Goal: Task Accomplishment & Management: Complete application form

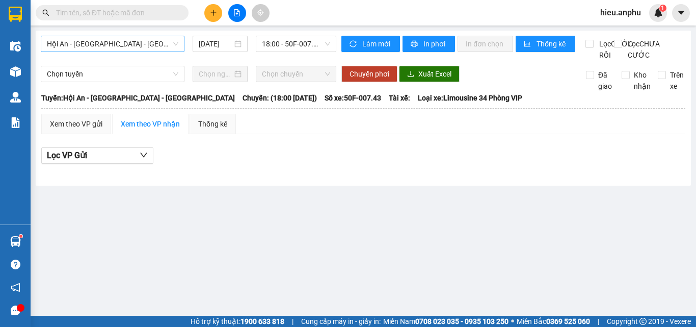
click at [82, 44] on span "Hội An - [GEOGRAPHIC_DATA] - [GEOGRAPHIC_DATA]" at bounding box center [112, 43] width 131 height 15
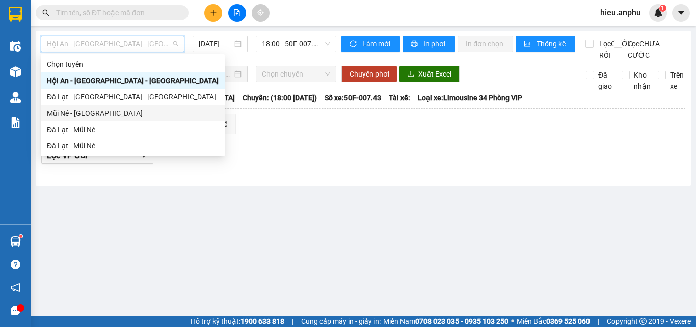
click at [66, 111] on div "Mũi Né - [GEOGRAPHIC_DATA]" at bounding box center [133, 113] width 172 height 11
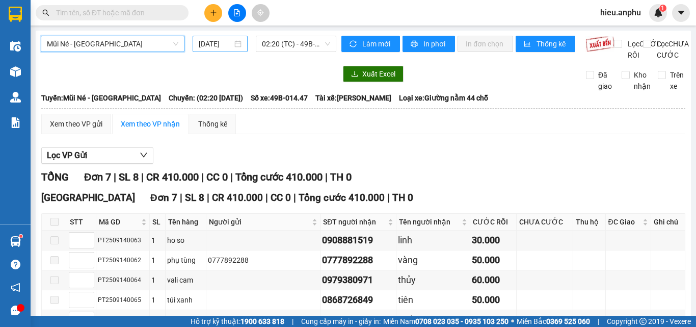
click at [200, 44] on input "[DATE]" at bounding box center [216, 43] width 34 height 11
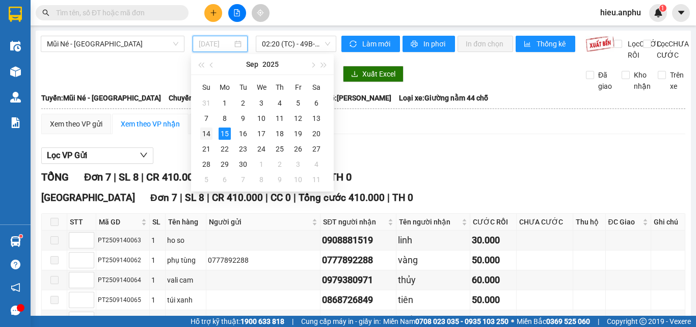
click at [208, 135] on div "14" at bounding box center [206, 133] width 12 height 12
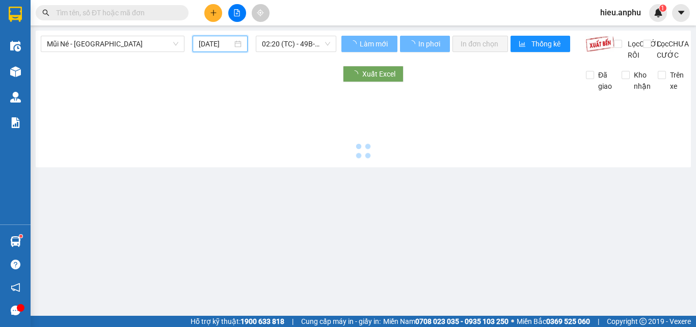
type input "[DATE]"
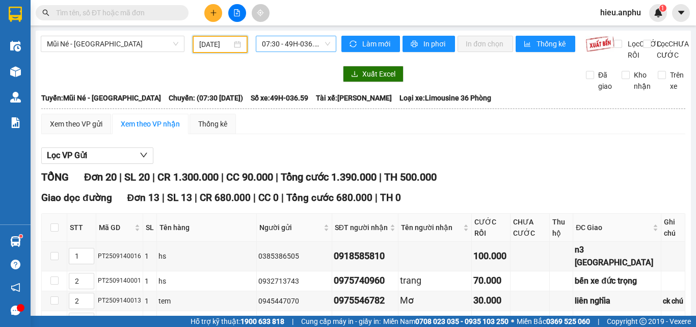
click at [291, 41] on span "07:30 - 49H-036.59" at bounding box center [296, 43] width 68 height 15
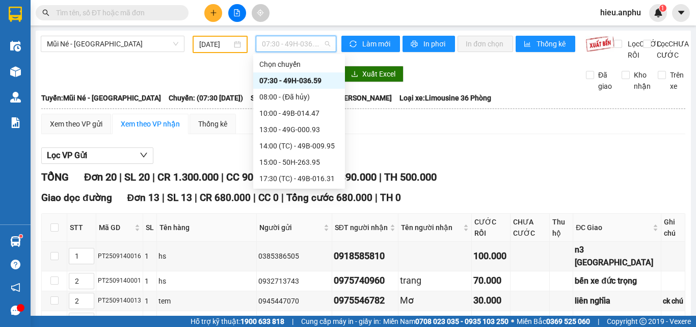
click at [274, 80] on div "07:30 - 49H-036.59" at bounding box center [298, 80] width 79 height 11
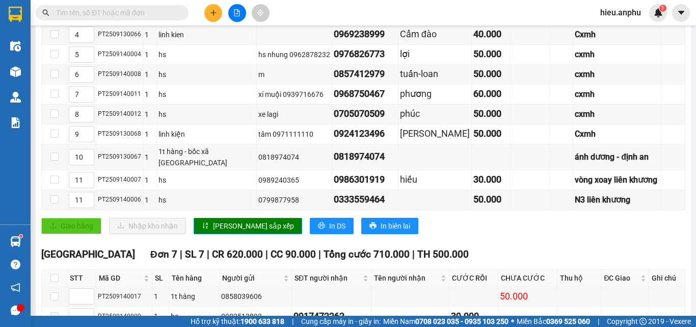
scroll to position [453, 0]
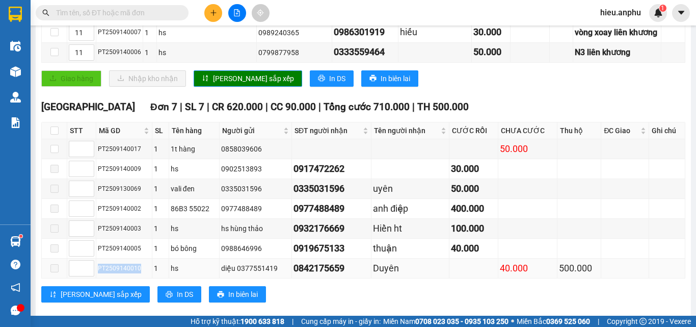
drag, startPoint x: 139, startPoint y: 254, endPoint x: 97, endPoint y: 256, distance: 41.8
click at [97, 258] on td "PT2509140010" at bounding box center [124, 268] width 56 height 20
copy div "PT2509140010"
click at [108, 10] on input "text" at bounding box center [116, 12] width 120 height 11
paste input "PT2509140010"
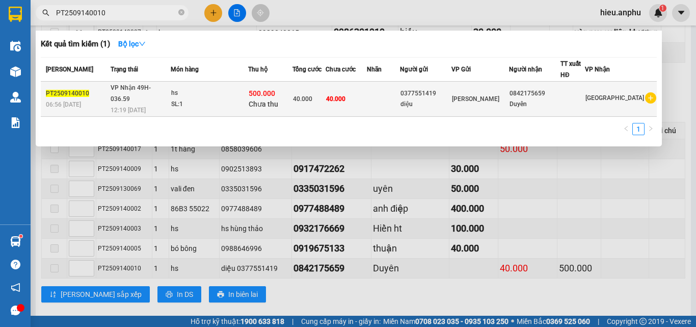
type input "PT2509140010"
click at [492, 96] on span "[PERSON_NAME]" at bounding box center [475, 98] width 47 height 7
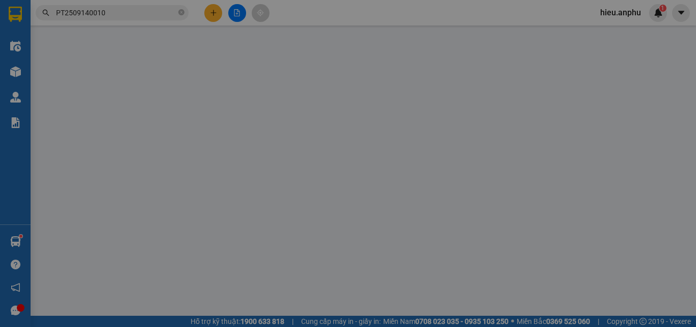
type input "0377551419"
type input "diệu"
type input "0842175659"
type input "Duyên"
type input "500.000"
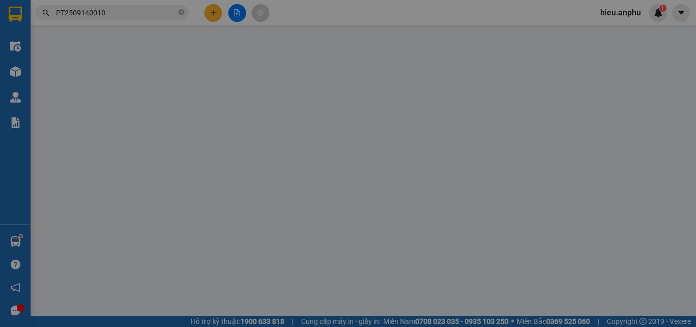
type input "40.000"
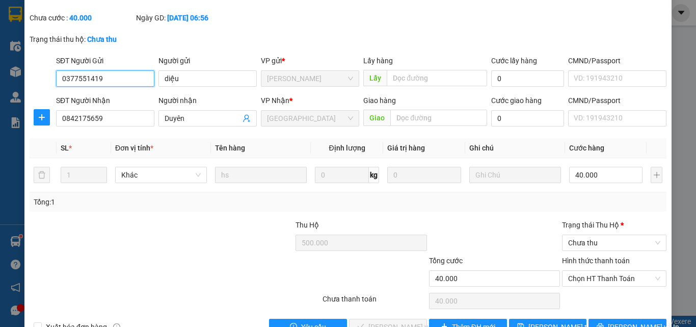
scroll to position [74, 0]
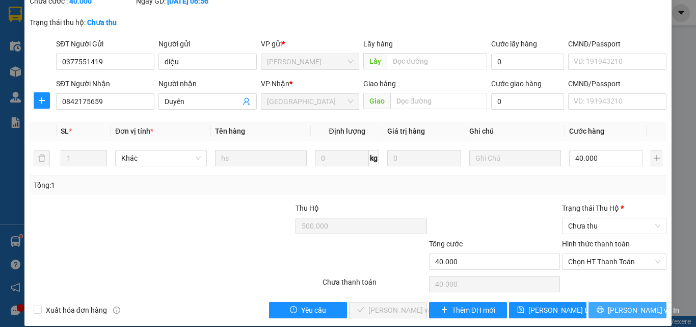
click at [644, 302] on button "[PERSON_NAME] và In" at bounding box center [628, 310] width 78 height 16
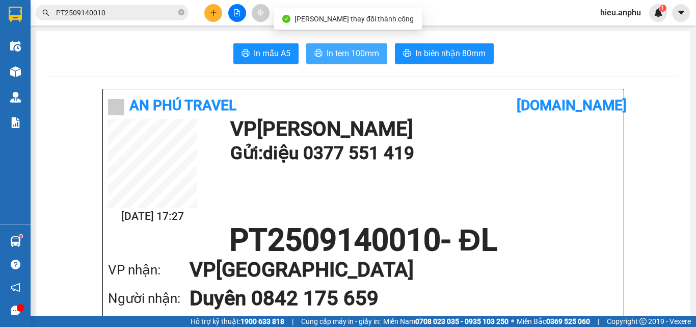
click at [347, 51] on span "In tem 100mm" at bounding box center [353, 53] width 52 height 13
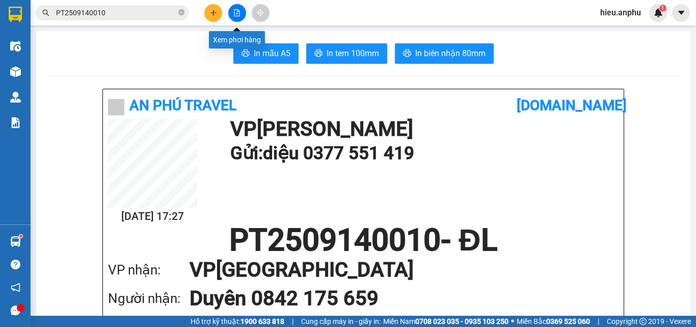
click at [239, 13] on icon "file-add" at bounding box center [237, 12] width 6 height 7
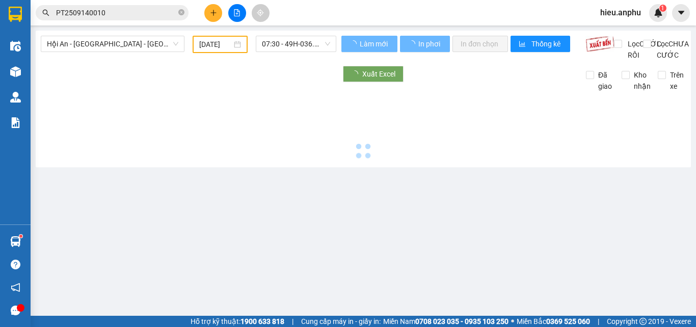
type input "[DATE]"
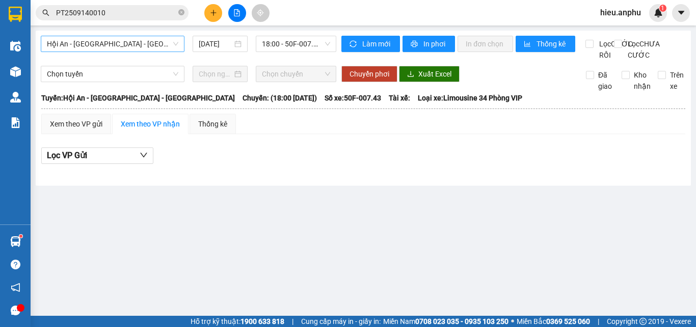
click at [81, 41] on span "Hội An - [GEOGRAPHIC_DATA] - [GEOGRAPHIC_DATA]" at bounding box center [112, 43] width 131 height 15
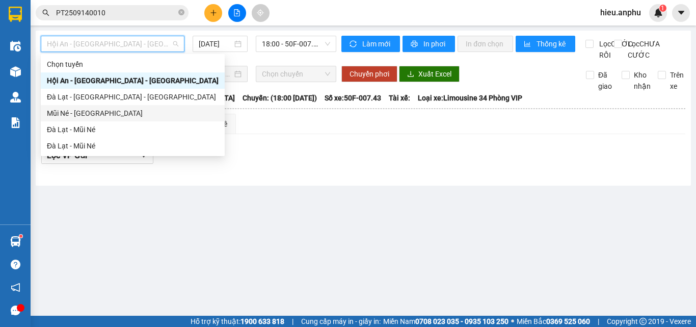
click at [61, 110] on div "Mũi Né - [GEOGRAPHIC_DATA]" at bounding box center [133, 113] width 172 height 11
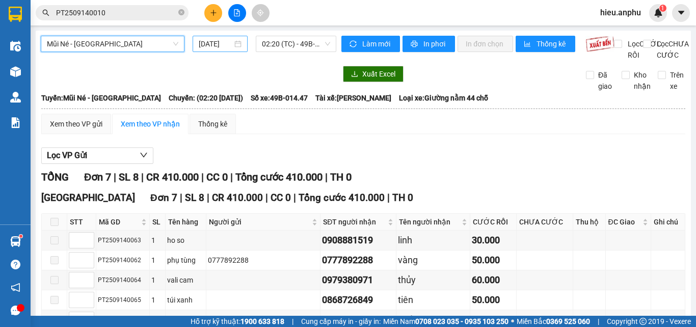
click at [219, 39] on input "[DATE]" at bounding box center [216, 43] width 34 height 11
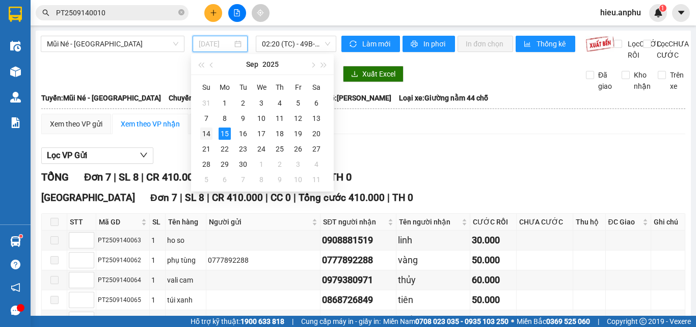
click at [201, 134] on div "14" at bounding box center [206, 133] width 12 height 12
type input "[DATE]"
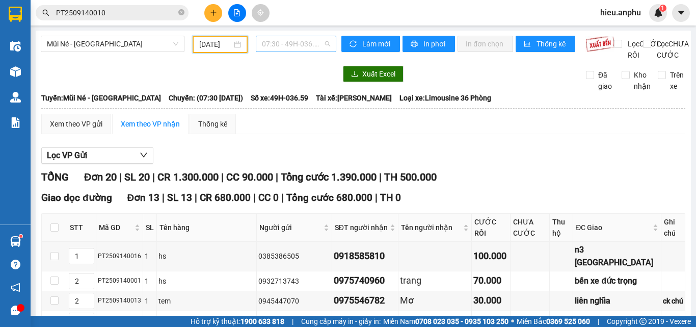
click at [290, 42] on span "07:30 - 49H-036.59" at bounding box center [296, 43] width 68 height 15
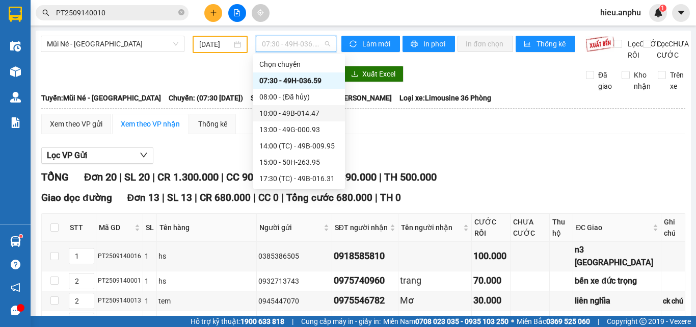
click at [279, 115] on div "10:00 - 49B-014.47" at bounding box center [298, 113] width 79 height 11
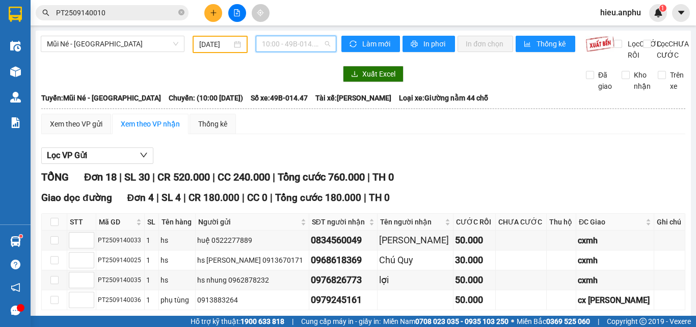
click at [299, 44] on span "10:00 - 49B-014.47" at bounding box center [296, 43] width 68 height 15
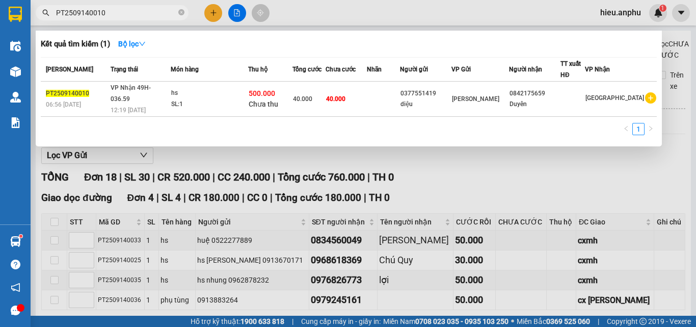
click at [137, 12] on input "PT2509140010" at bounding box center [116, 12] width 120 height 11
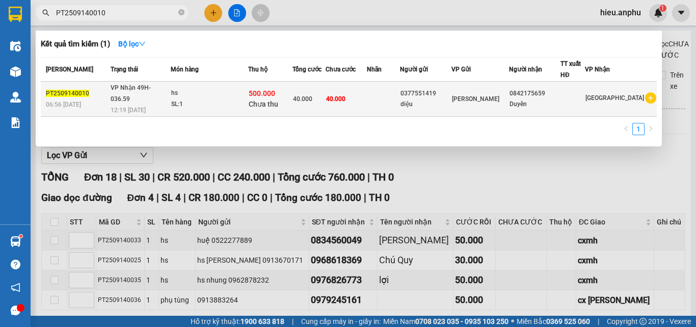
click at [312, 95] on span "40.000" at bounding box center [302, 98] width 19 height 7
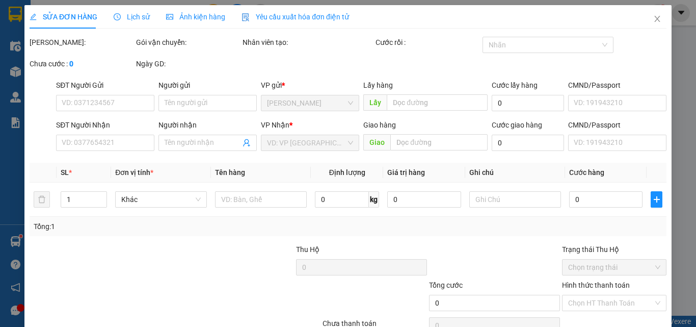
type input "0377551419"
type input "diệu"
type input "0842175659"
type input "Duyên"
type input "500.000"
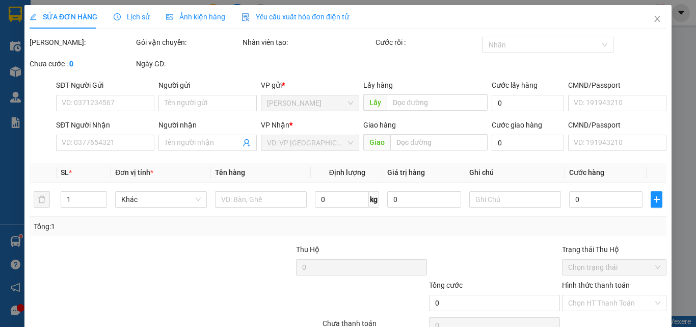
type input "40.000"
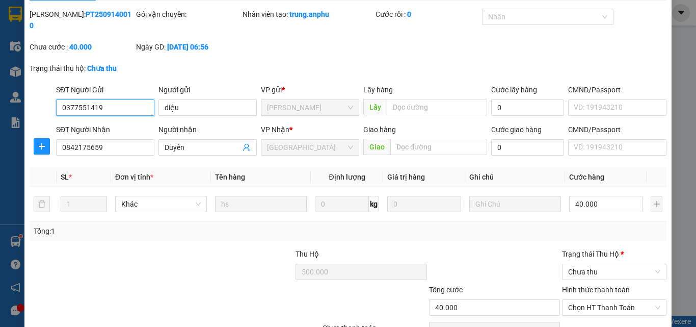
scroll to position [74, 0]
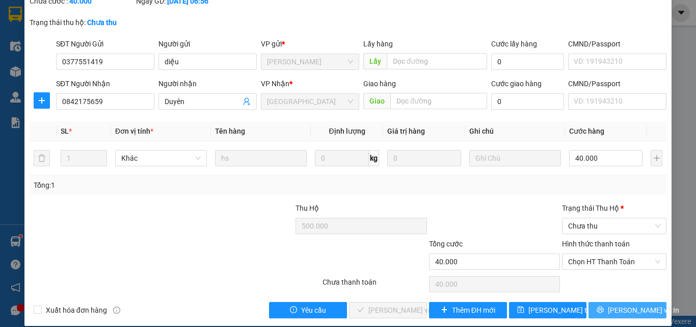
click at [633, 304] on span "[PERSON_NAME] và In" at bounding box center [643, 309] width 71 height 11
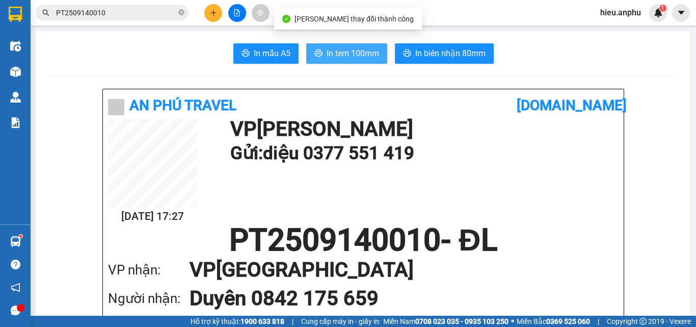
click at [322, 47] on button "In tem 100mm" at bounding box center [346, 53] width 81 height 20
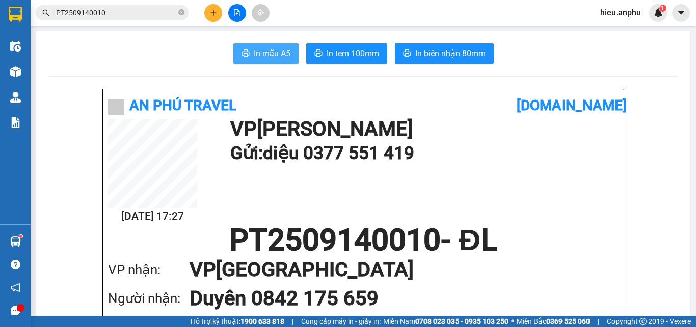
click at [241, 47] on button "In mẫu A5" at bounding box center [265, 53] width 65 height 20
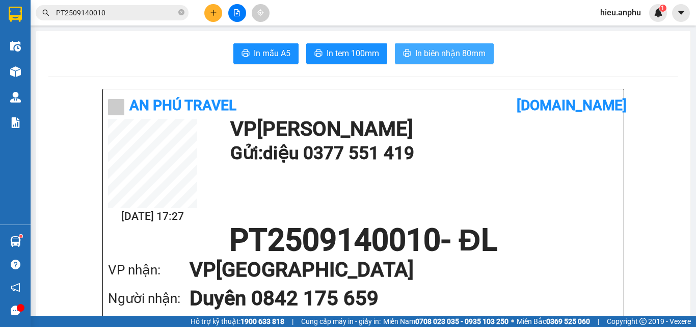
click at [454, 44] on button "In biên nhận 80mm" at bounding box center [444, 53] width 99 height 20
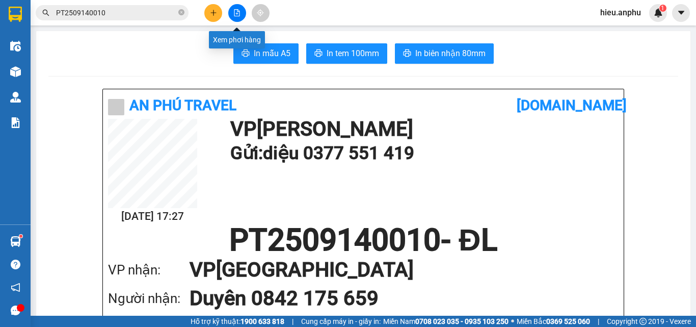
click at [232, 11] on button at bounding box center [237, 13] width 18 height 18
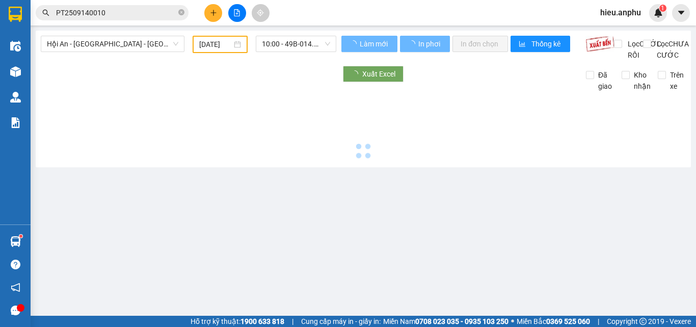
type input "[DATE]"
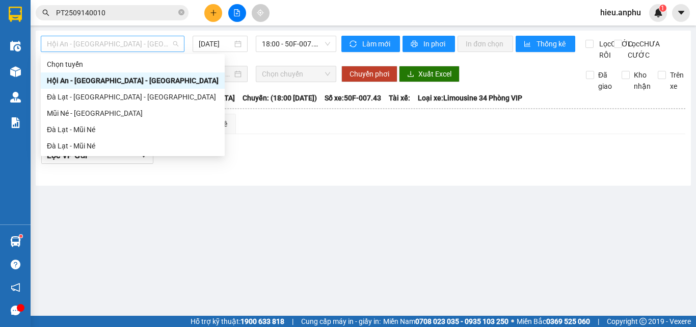
click at [81, 41] on span "Hội An - [GEOGRAPHIC_DATA] - [GEOGRAPHIC_DATA]" at bounding box center [112, 43] width 131 height 15
click at [68, 111] on div "Mũi Né - [GEOGRAPHIC_DATA]" at bounding box center [133, 113] width 172 height 11
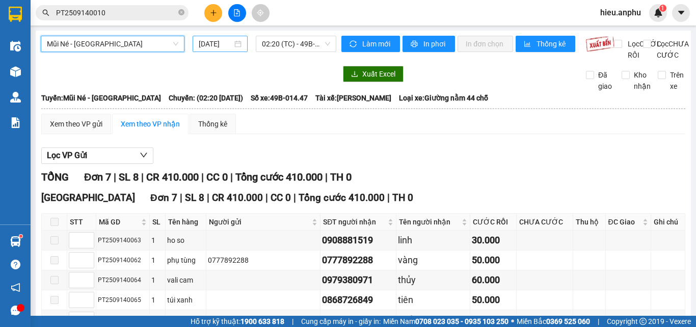
click at [212, 46] on input "[DATE]" at bounding box center [216, 43] width 34 height 11
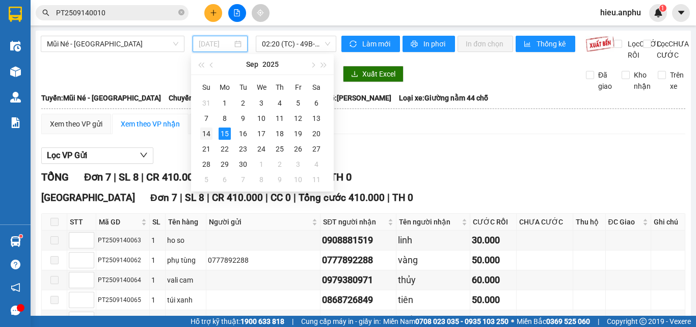
click at [203, 130] on div "14" at bounding box center [206, 133] width 12 height 12
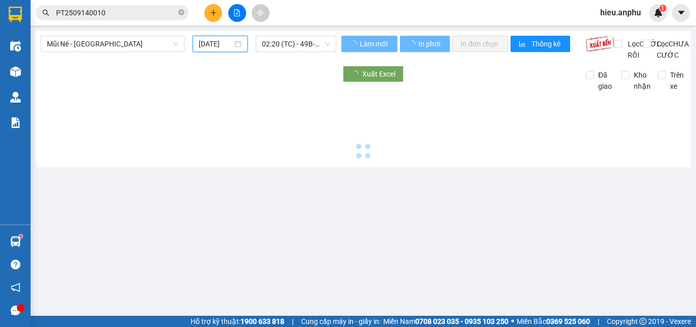
type input "[DATE]"
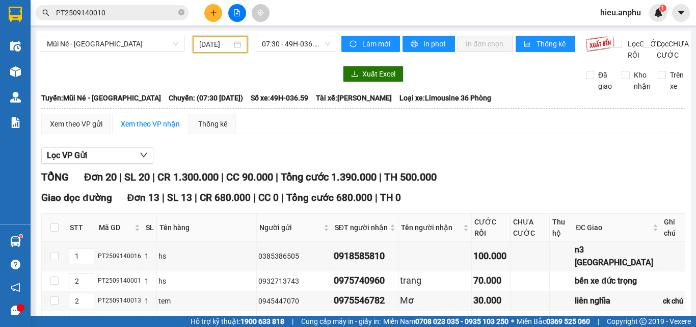
click at [133, 7] on span "PT2509140010" at bounding box center [112, 12] width 153 height 15
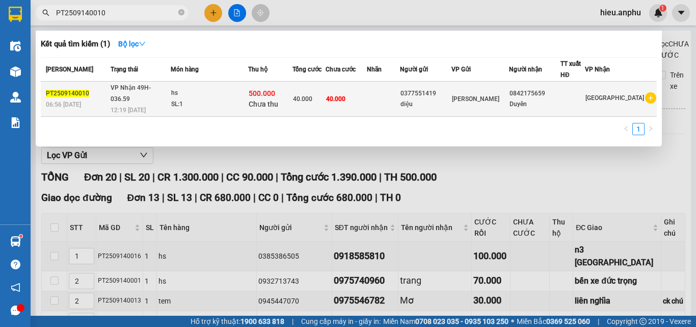
click at [312, 95] on span "40.000" at bounding box center [302, 98] width 19 height 7
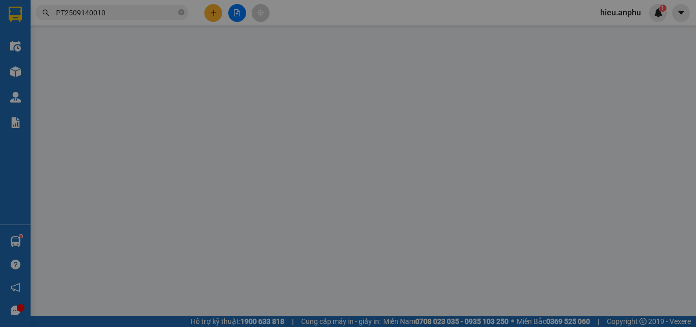
type input "0377551419"
type input "diệu"
type input "0842175659"
type input "Duyên"
type input "500.000"
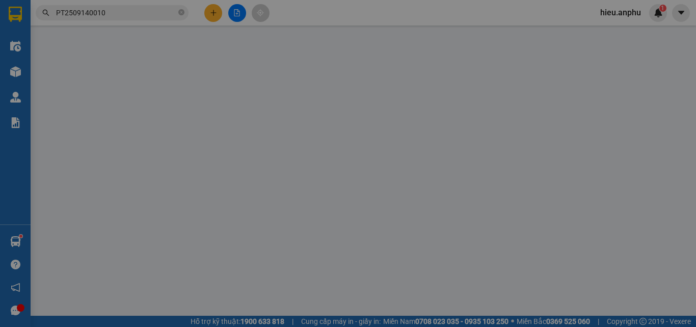
type input "40.000"
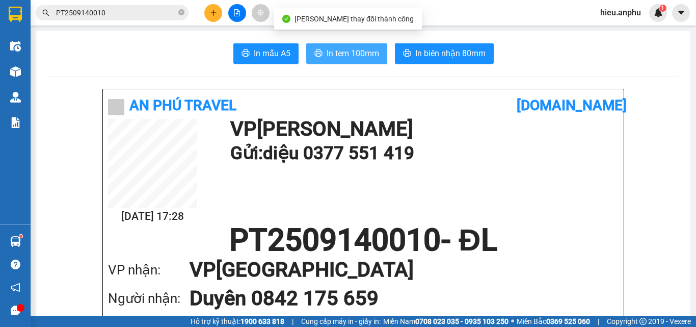
click at [329, 47] on span "In tem 100mm" at bounding box center [353, 53] width 52 height 13
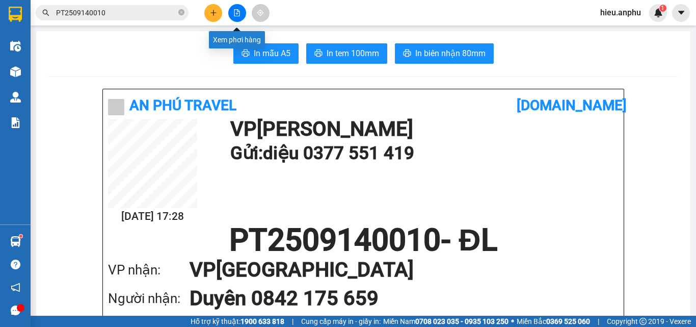
click at [242, 12] on button at bounding box center [237, 13] width 18 height 18
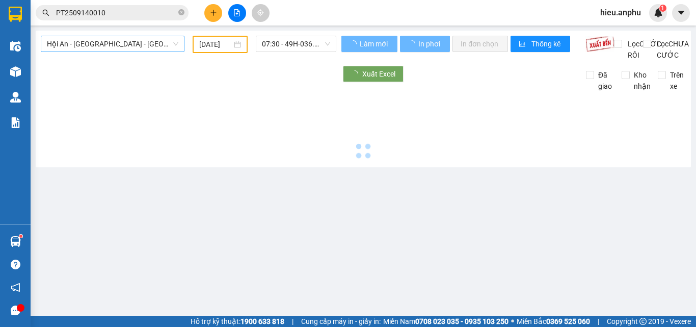
type input "[DATE]"
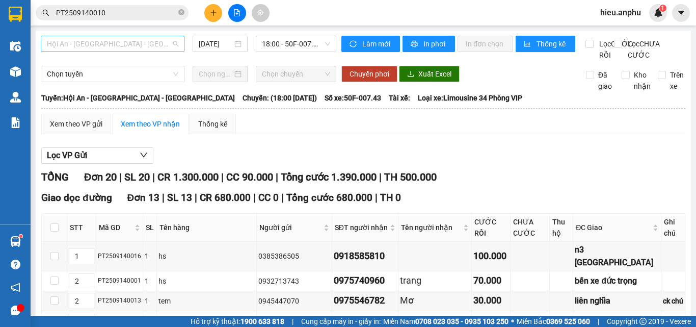
click at [104, 41] on span "Hội An - [GEOGRAPHIC_DATA] - [GEOGRAPHIC_DATA]" at bounding box center [112, 43] width 131 height 15
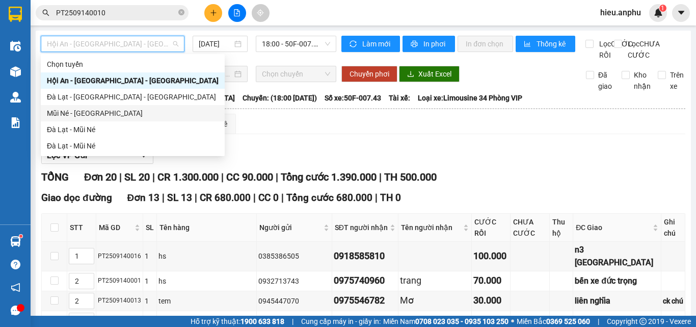
click at [60, 114] on div "Mũi Né - [GEOGRAPHIC_DATA]" at bounding box center [133, 113] width 172 height 11
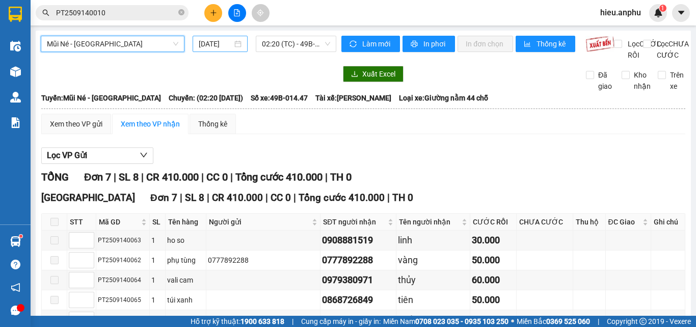
click at [208, 48] on input "[DATE]" at bounding box center [216, 43] width 34 height 11
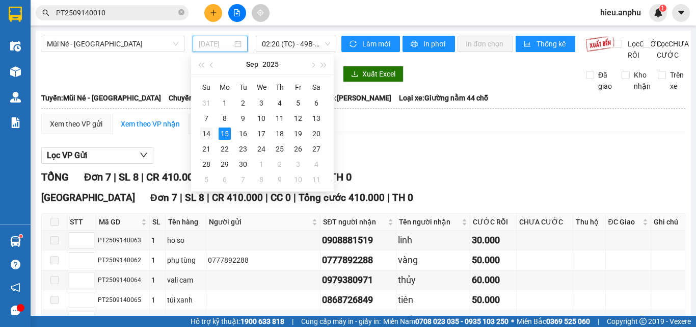
click at [208, 133] on div "14" at bounding box center [206, 133] width 12 height 12
type input "[DATE]"
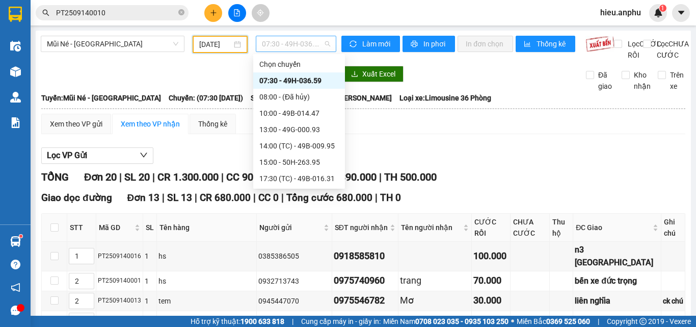
click at [299, 40] on span "07:30 - 49H-036.59" at bounding box center [296, 43] width 68 height 15
click at [268, 113] on div "10:00 - 49B-014.47" at bounding box center [298, 113] width 79 height 11
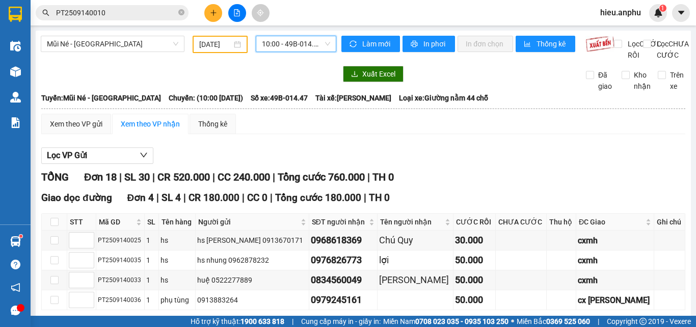
click at [284, 41] on span "10:00 - 49B-014.47" at bounding box center [296, 43] width 68 height 15
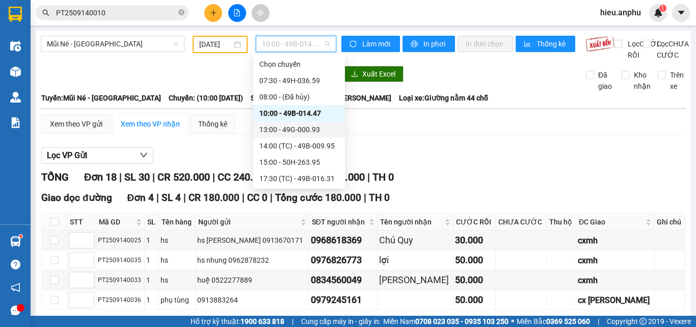
click at [279, 128] on div "13:00 - 49G-000.93" at bounding box center [298, 129] width 79 height 11
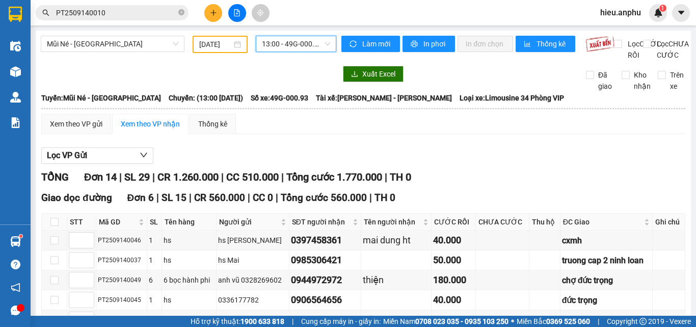
click at [277, 42] on span "13:00 - 49G-000.93" at bounding box center [296, 43] width 68 height 15
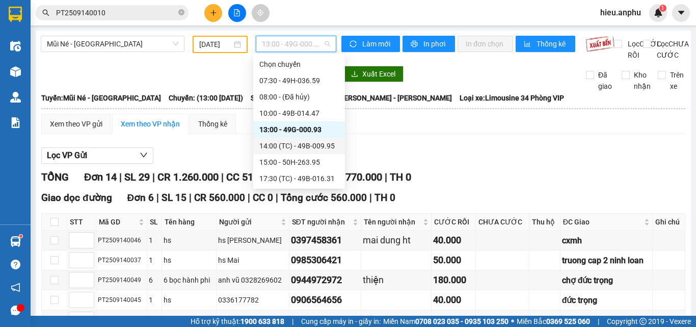
click at [266, 143] on div "14:00 (TC) - 49B-009.95" at bounding box center [298, 145] width 79 height 11
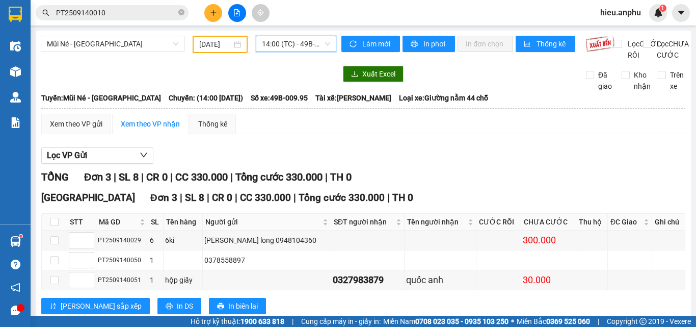
click at [281, 45] on span "14:00 (TC) - 49B-009.95" at bounding box center [296, 43] width 68 height 15
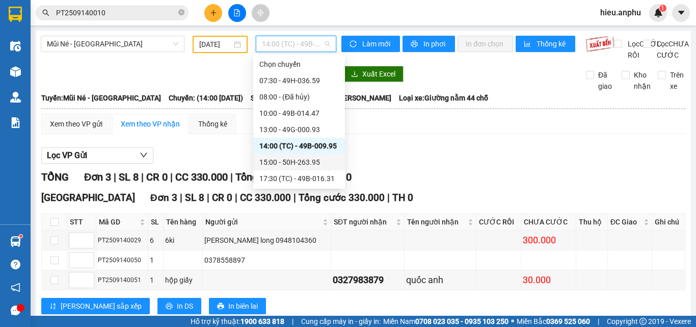
click at [268, 163] on div "15:00 - 50H-263.95" at bounding box center [298, 161] width 79 height 11
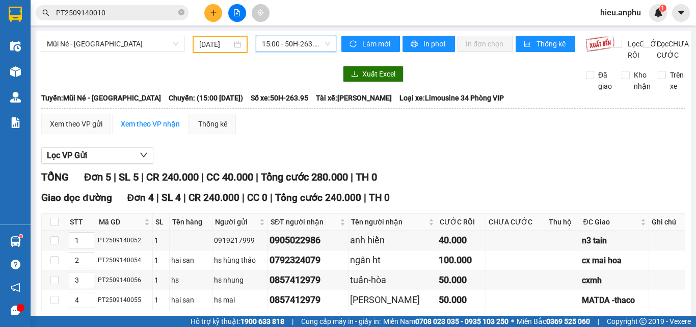
click at [275, 50] on span "15:00 - 50H-263.95" at bounding box center [296, 43] width 68 height 15
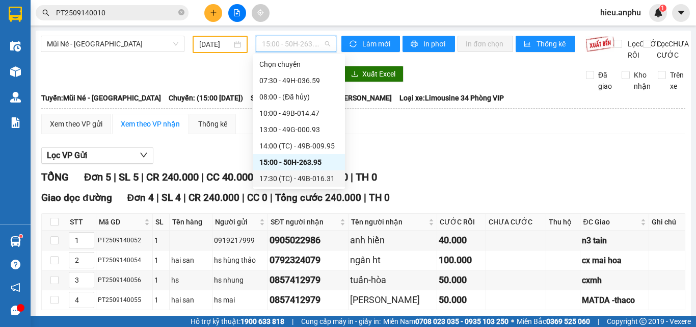
click at [276, 175] on div "17:30 (TC) - 49B-016.31" at bounding box center [298, 178] width 79 height 11
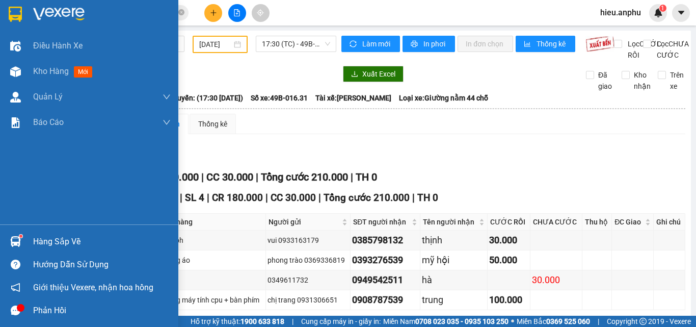
click at [12, 15] on img at bounding box center [15, 14] width 13 height 15
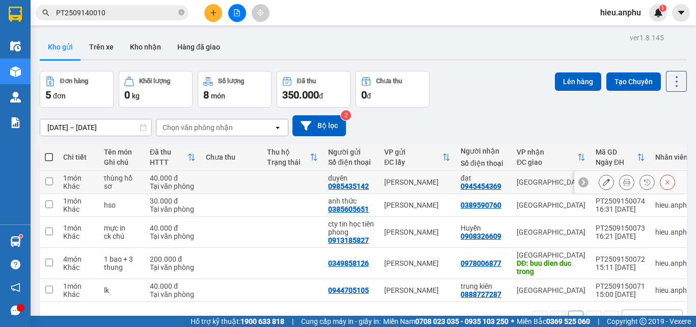
click at [50, 177] on input "checkbox" at bounding box center [49, 181] width 8 height 8
checkbox input "true"
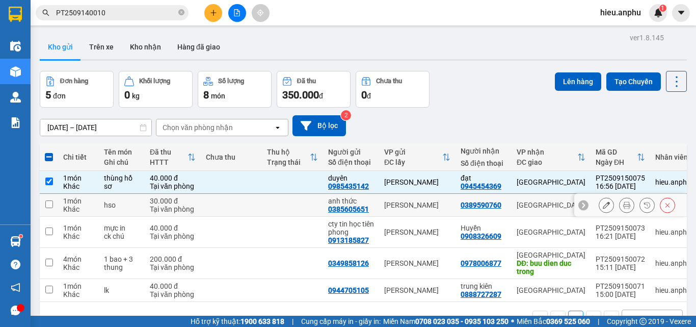
click at [45, 200] on input "checkbox" at bounding box center [49, 204] width 8 height 8
checkbox input "true"
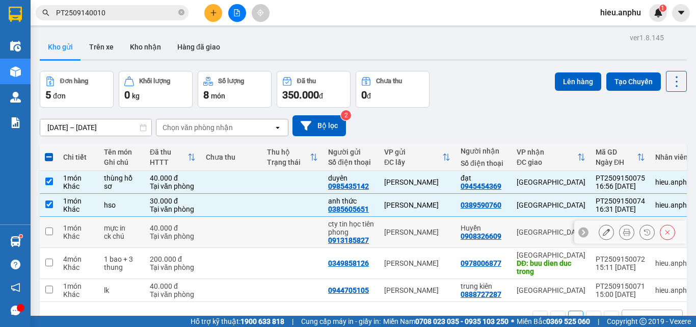
click at [48, 217] on td at bounding box center [49, 232] width 18 height 31
checkbox input "true"
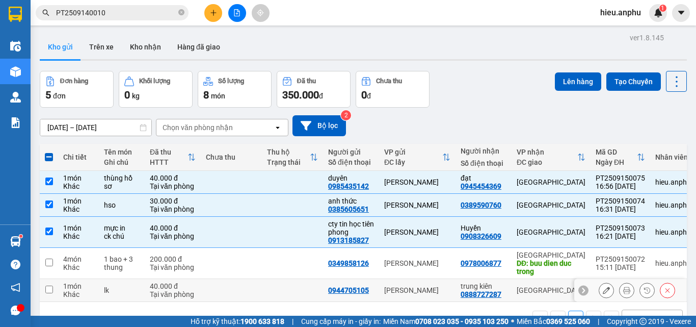
click at [48, 285] on input "checkbox" at bounding box center [49, 289] width 8 height 8
checkbox input "true"
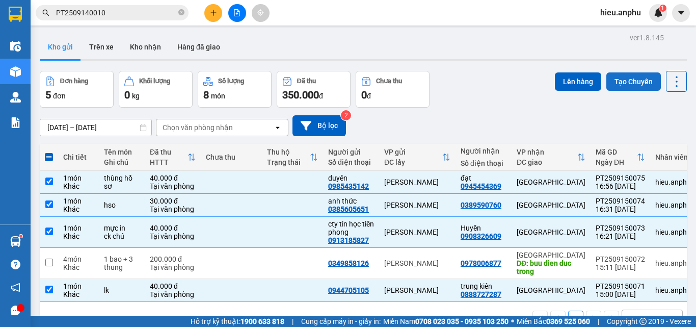
click at [632, 72] on button "Tạo Chuyến" at bounding box center [633, 81] width 55 height 18
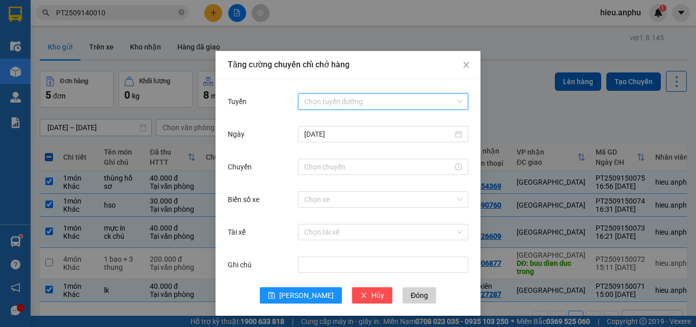
click at [332, 99] on input "Tuyến" at bounding box center [379, 101] width 151 height 15
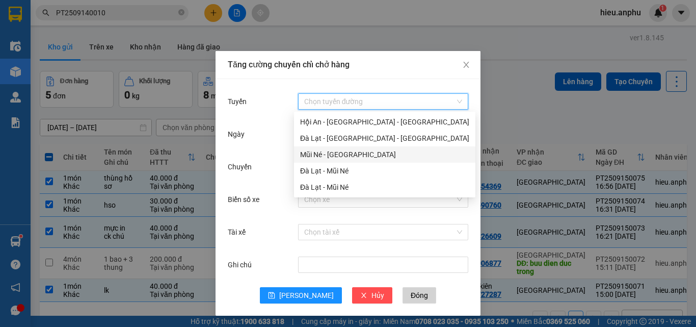
click at [325, 152] on div "Mũi Né - [GEOGRAPHIC_DATA]" at bounding box center [384, 154] width 169 height 11
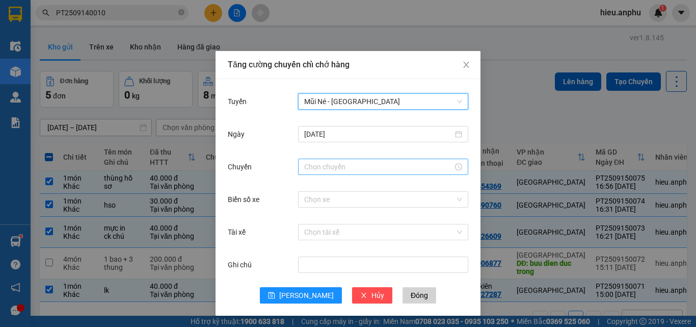
click at [324, 168] on input "Chuyến" at bounding box center [378, 166] width 149 height 11
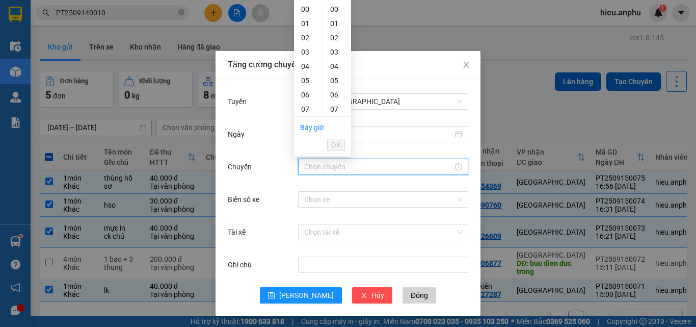
click at [305, 245] on div "17" at bounding box center [308, 252] width 29 height 14
type input "17:00"
click at [335, 143] on span "OK" at bounding box center [336, 144] width 10 height 11
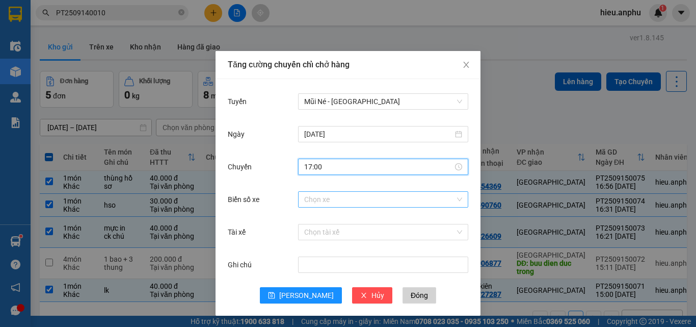
click at [312, 198] on input "Biển số xe" at bounding box center [379, 199] width 151 height 15
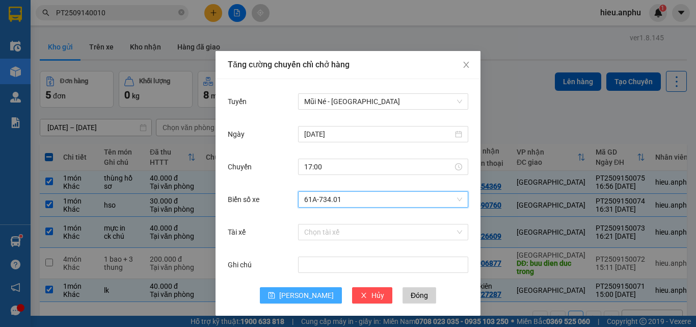
click at [296, 290] on button "[PERSON_NAME]" at bounding box center [301, 295] width 82 height 16
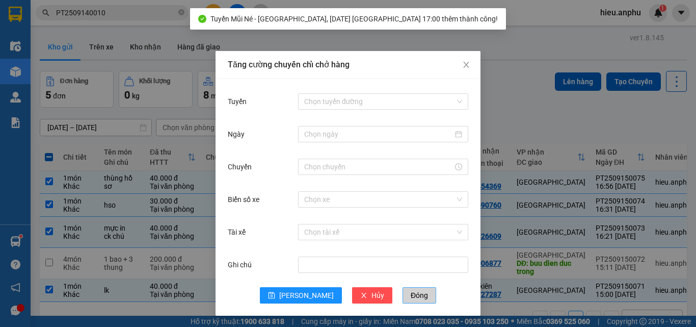
drag, startPoint x: 393, startPoint y: 298, endPoint x: 559, endPoint y: 78, distance: 275.4
click at [411, 293] on span "Đóng" at bounding box center [419, 294] width 17 height 11
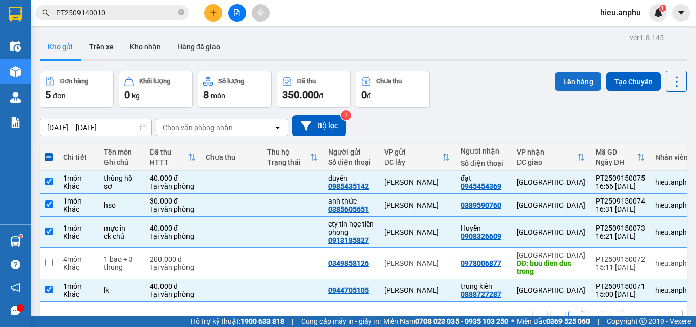
click at [573, 72] on button "Lên hàng" at bounding box center [578, 81] width 46 height 18
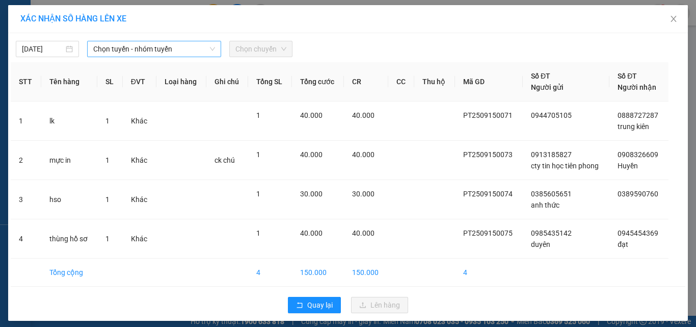
click at [125, 48] on span "Chọn tuyến - nhóm tuyến" at bounding box center [154, 48] width 122 height 15
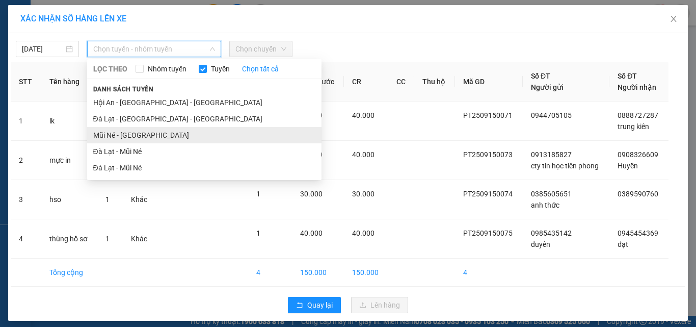
click at [108, 133] on li "Mũi Né - [GEOGRAPHIC_DATA]" at bounding box center [204, 135] width 234 height 16
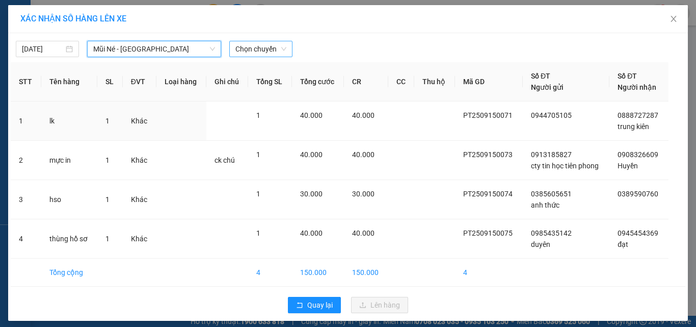
click at [249, 47] on span "Chọn chuyến" at bounding box center [260, 48] width 51 height 15
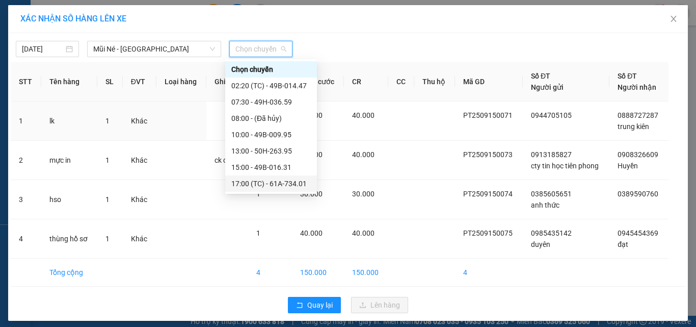
click at [252, 183] on div "17:00 (TC) - 61A-734.01" at bounding box center [270, 183] width 79 height 11
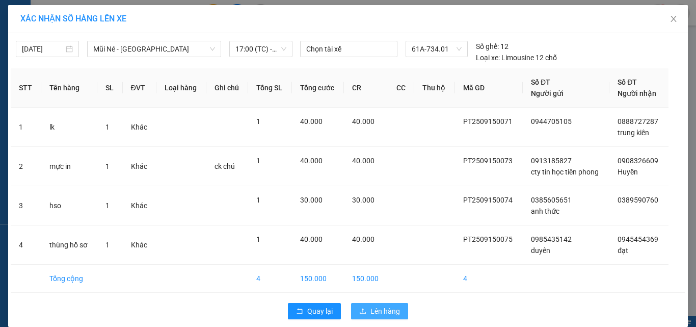
click at [378, 305] on span "Lên hàng" at bounding box center [385, 310] width 30 height 11
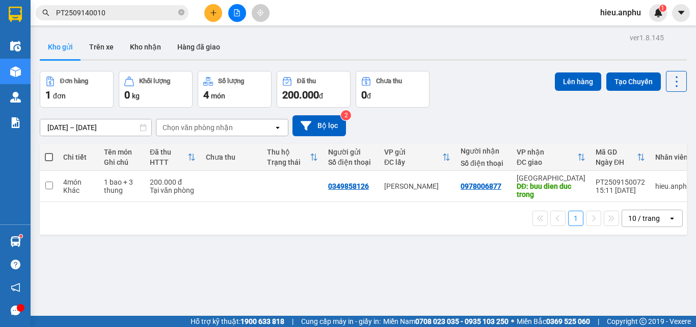
click at [239, 7] on button at bounding box center [237, 13] width 18 height 18
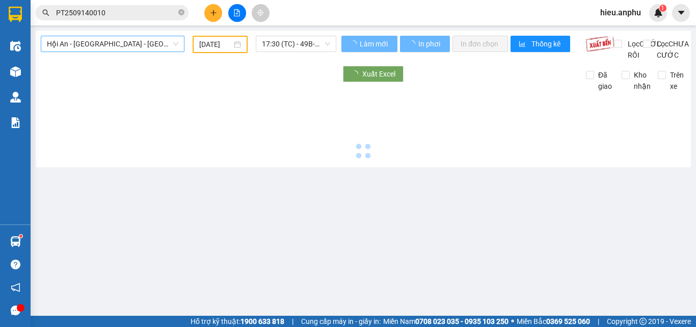
type input "[DATE]"
click at [108, 44] on span "Hội An - [GEOGRAPHIC_DATA] - [GEOGRAPHIC_DATA]" at bounding box center [112, 43] width 131 height 15
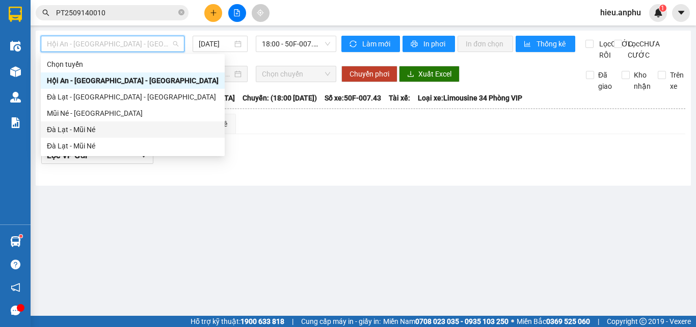
click at [72, 130] on div "Đà Lạt - Mũi Né" at bounding box center [133, 129] width 172 height 11
type input "[DATE]"
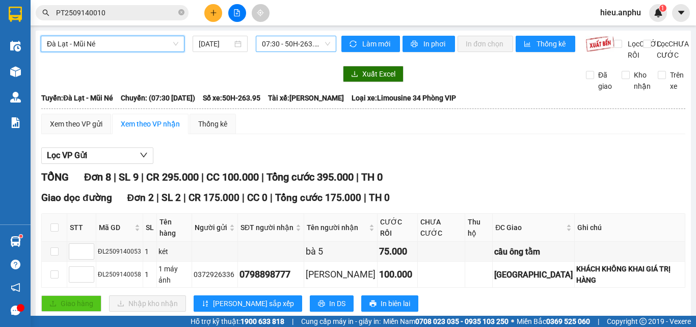
click at [288, 38] on span "07:30 - 50H-263.95" at bounding box center [296, 43] width 68 height 15
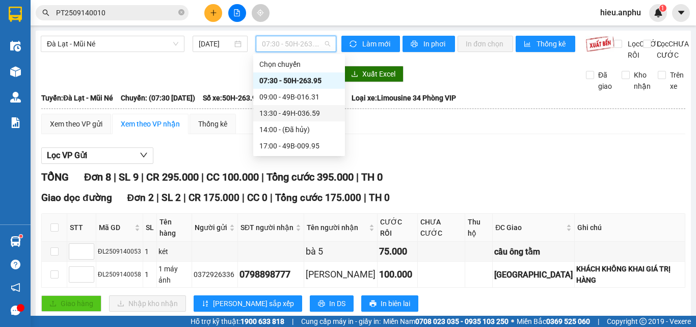
click at [273, 113] on div "13:30 - 49H-036.59" at bounding box center [298, 113] width 79 height 11
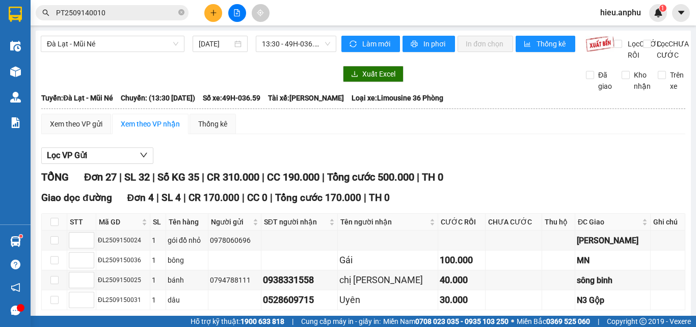
checkbox input "true"
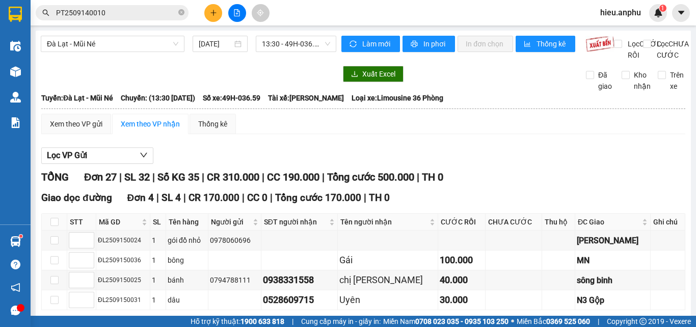
checkbox input "true"
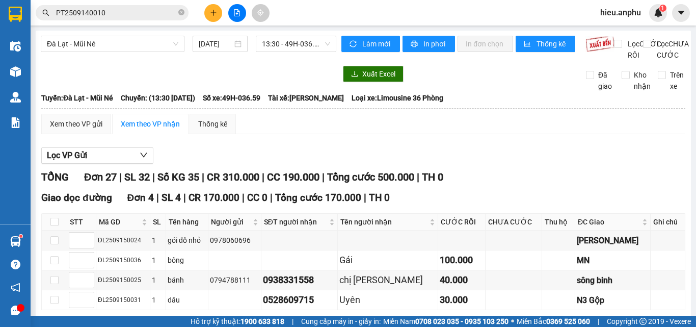
checkbox input "true"
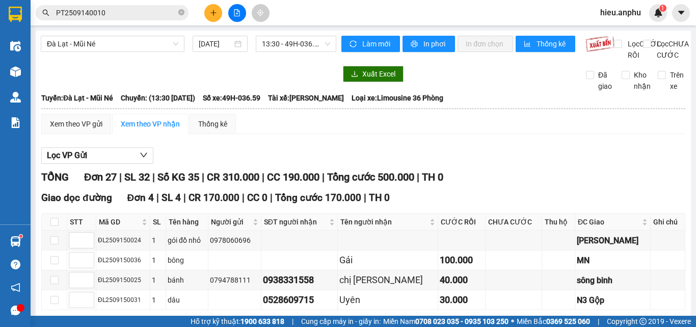
checkbox input "true"
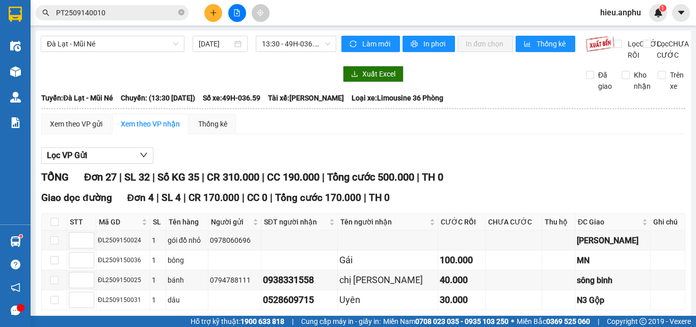
checkbox input "true"
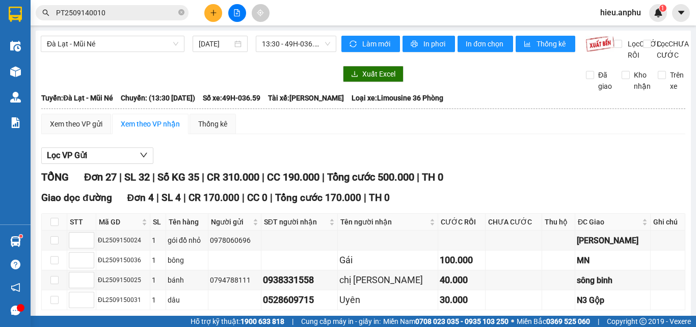
checkbox input "false"
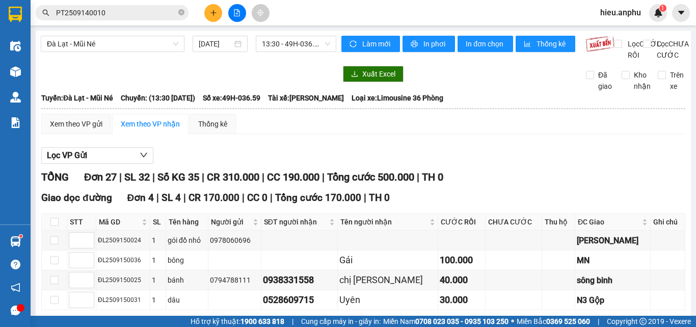
checkbox input "false"
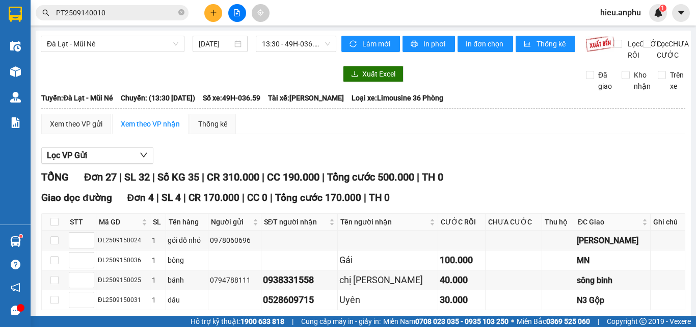
checkbox input "false"
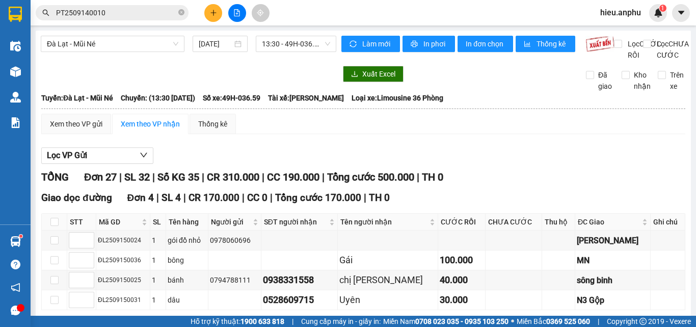
checkbox input "false"
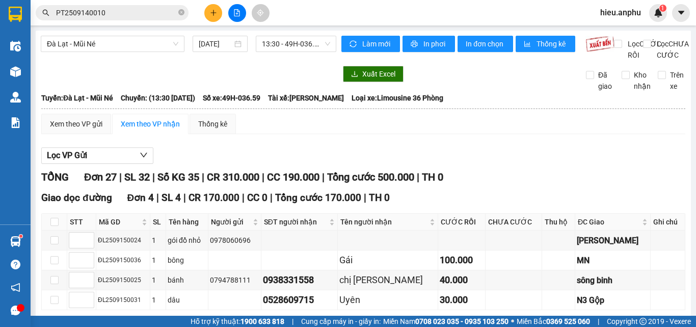
checkbox input "false"
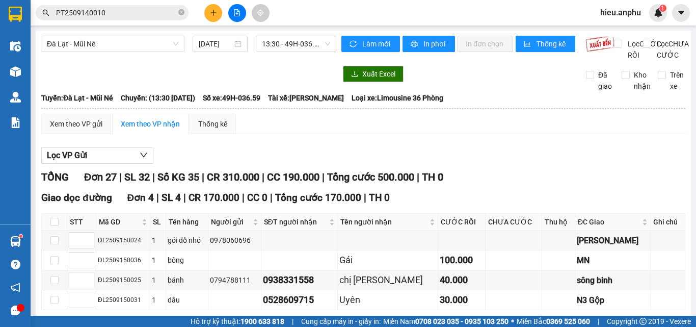
checkbox input "true"
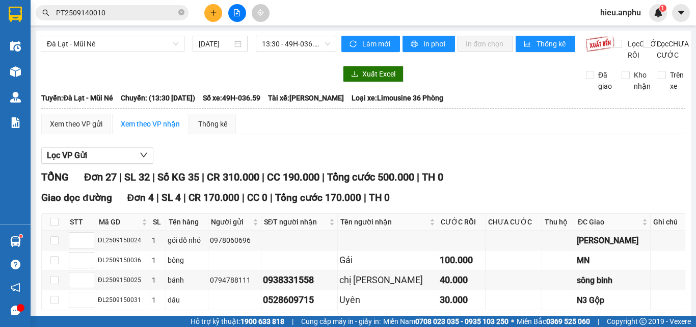
checkbox input "true"
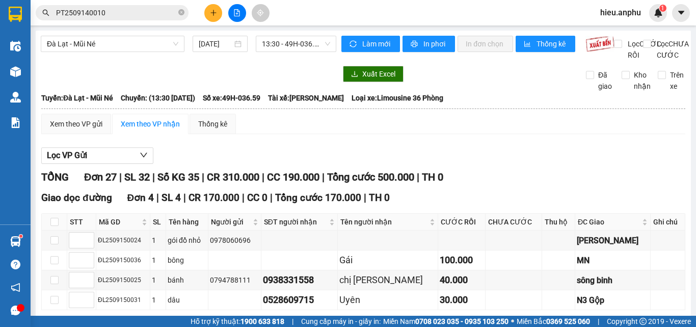
checkbox input "true"
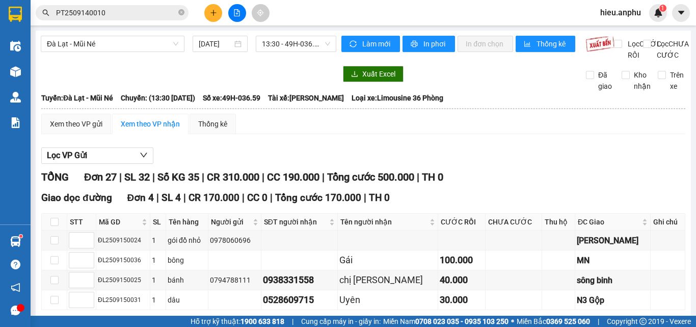
checkbox input "true"
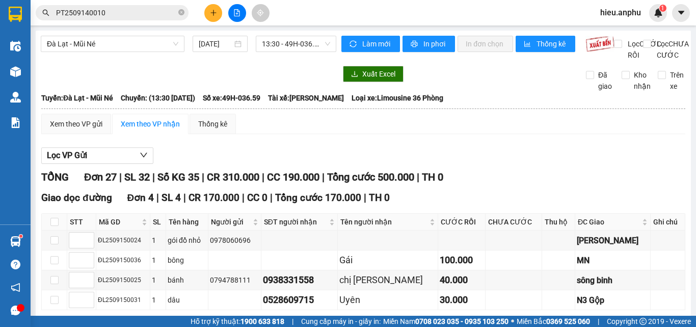
checkbox input "true"
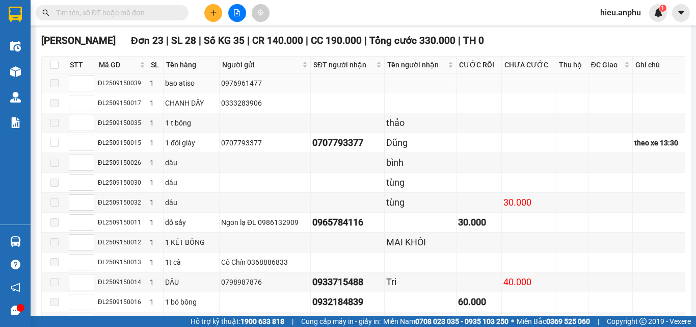
scroll to position [306, 0]
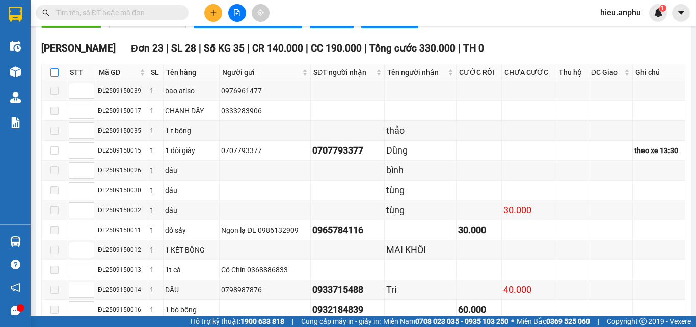
click at [56, 76] on input "checkbox" at bounding box center [54, 72] width 8 height 8
checkbox input "true"
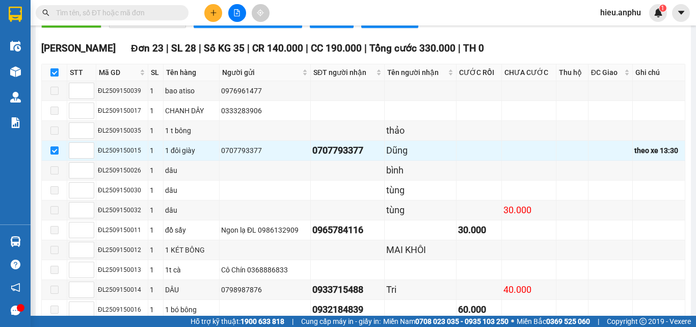
click at [55, 76] on input "checkbox" at bounding box center [54, 72] width 8 height 8
checkbox input "false"
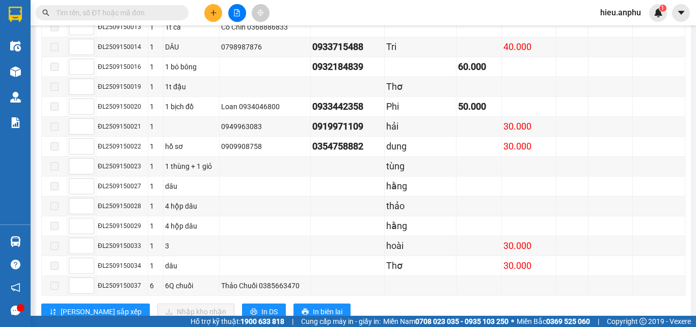
scroll to position [560, 0]
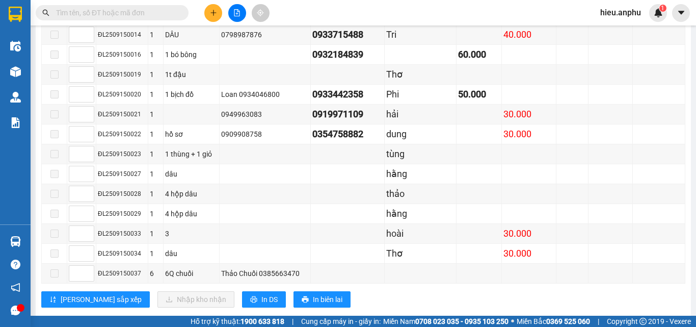
click at [215, 12] on icon "plus" at bounding box center [213, 12] width 7 height 7
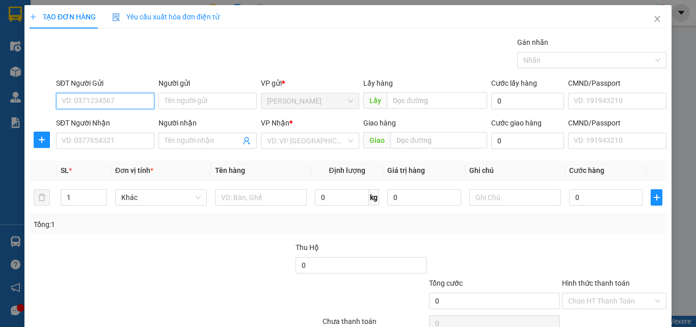
click at [103, 101] on input "SĐT Người Gửi" at bounding box center [105, 101] width 98 height 16
type input "0325287313"
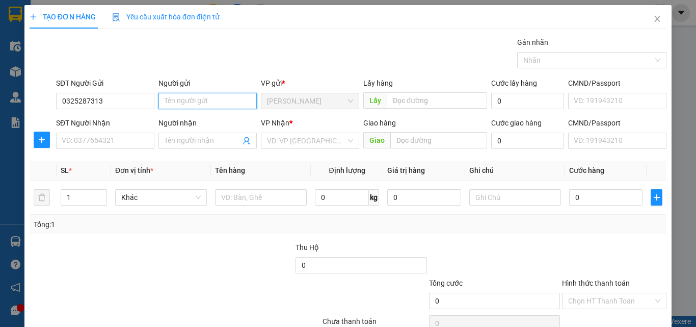
click at [172, 99] on input "Người gửi" at bounding box center [207, 101] width 98 height 16
type input "anh tuấn anh"
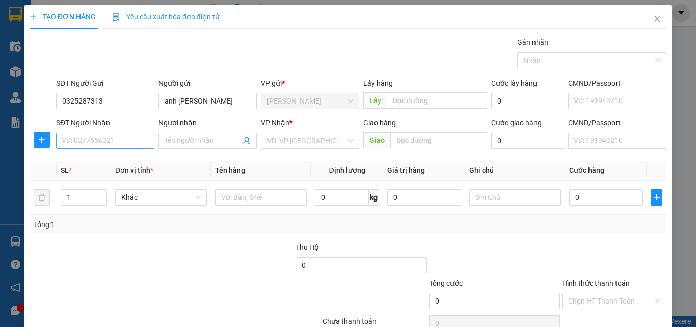
drag, startPoint x: 92, startPoint y: 120, endPoint x: 86, endPoint y: 148, distance: 29.2
click at [92, 121] on div "SĐT Người Nhận" at bounding box center [105, 122] width 98 height 11
click at [92, 132] on input "SĐT Người Nhận" at bounding box center [105, 140] width 98 height 16
click at [86, 150] on div "SĐT Người Nhận VD: 0377654321" at bounding box center [105, 135] width 98 height 36
click at [89, 146] on input "SĐT Người Nhận" at bounding box center [105, 140] width 98 height 16
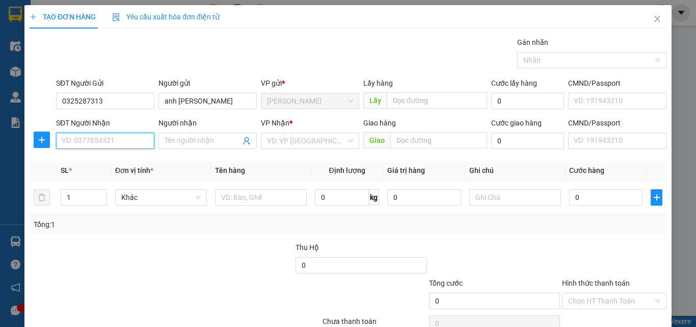
type input "0"
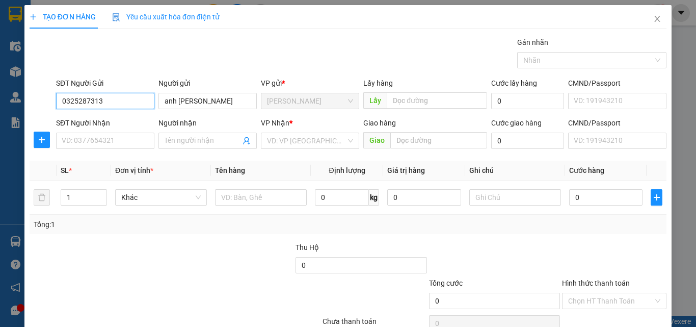
drag, startPoint x: 105, startPoint y: 99, endPoint x: 24, endPoint y: 101, distance: 81.0
click at [25, 101] on div "TẠO ĐƠN HÀNG Yêu cầu xuất hóa đơn điện tử Transit Pickup Surcharge Ids Transit …" at bounding box center [347, 185] width 647 height 360
drag, startPoint x: 652, startPoint y: 15, endPoint x: 372, endPoint y: 12, distance: 280.3
click at [653, 16] on icon "close" at bounding box center [657, 19] width 8 height 8
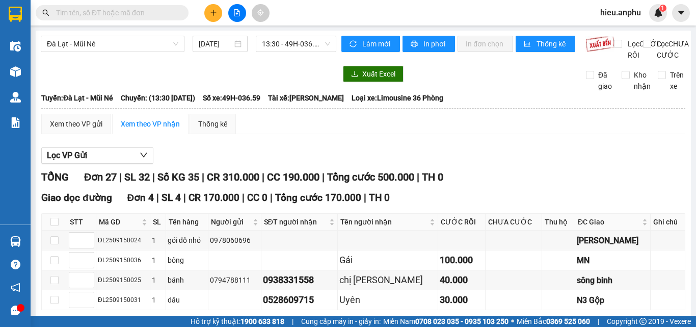
click at [166, 8] on input "text" at bounding box center [116, 12] width 120 height 11
paste input "0325287313"
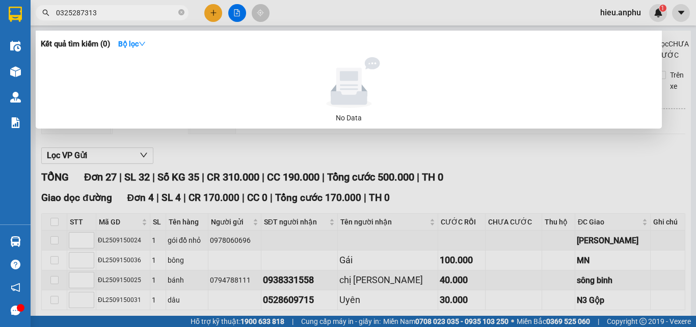
type input "0325287313"
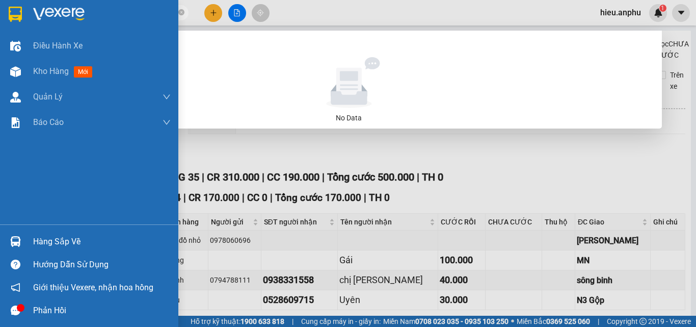
drag, startPoint x: 139, startPoint y: 11, endPoint x: 0, endPoint y: 16, distance: 139.2
click at [0, 14] on section "Kết quả tìm kiếm ( 0 ) Bộ lọc No Data 0325287313 hieu.anphu 1 Điều hành xe Kho …" at bounding box center [348, 163] width 696 height 327
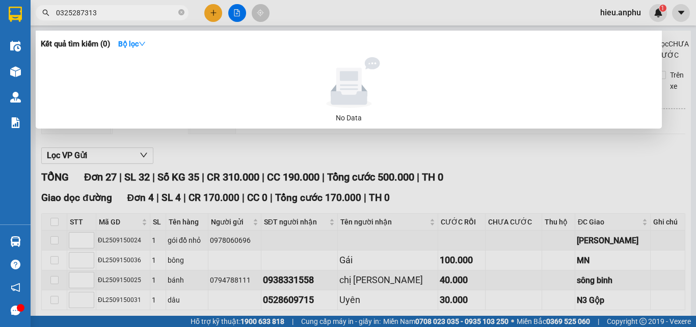
click at [212, 9] on div at bounding box center [348, 163] width 696 height 327
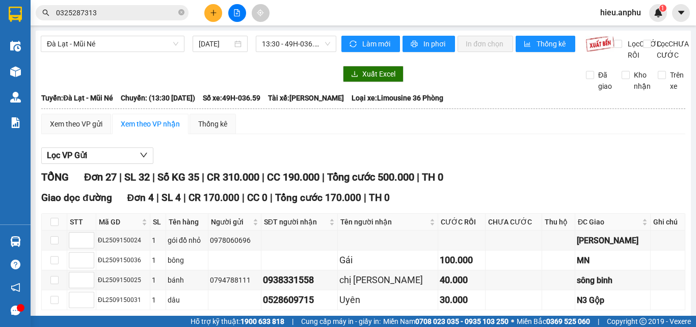
click at [223, 12] on div at bounding box center [237, 13] width 76 height 18
click at [216, 13] on icon "plus" at bounding box center [213, 12] width 7 height 7
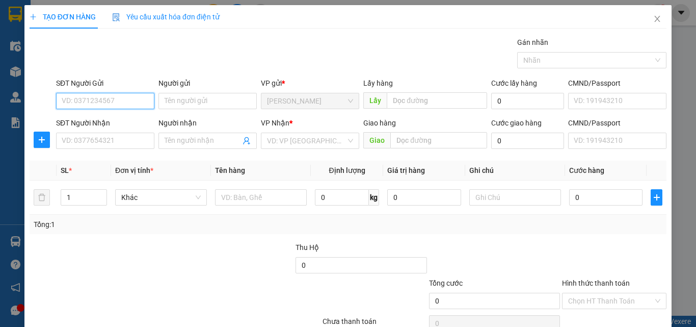
click at [125, 98] on input "SĐT Người Gửi" at bounding box center [105, 101] width 98 height 16
click at [74, 96] on input "0" at bounding box center [105, 101] width 98 height 16
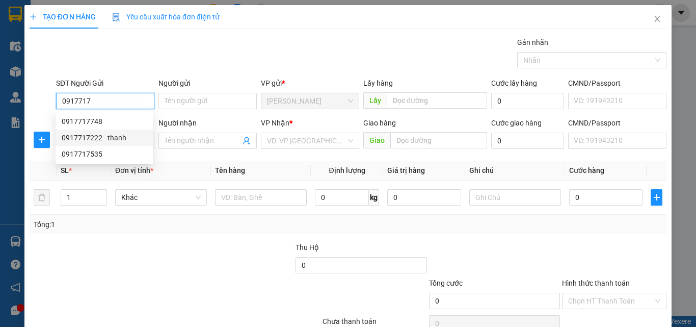
click at [103, 137] on div "0917717222 - thanh" at bounding box center [104, 137] width 85 height 11
type input "0917717222"
type input "thanh"
type input "0977381334"
type input "kha"
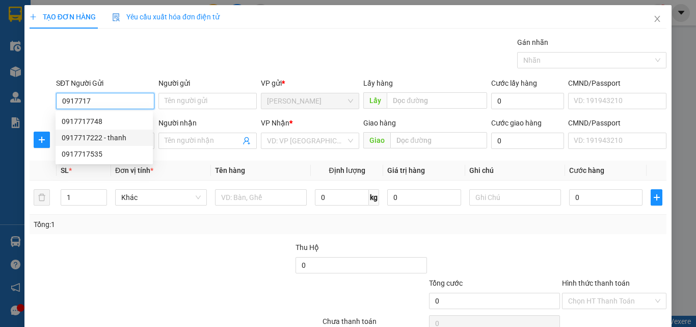
type input "phú hội đức trọng"
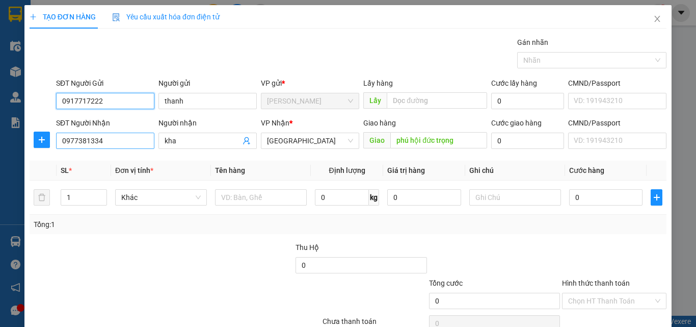
type input "240.000"
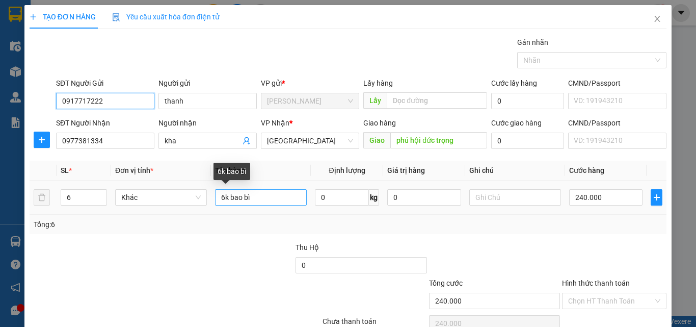
type input "0917717222"
click at [217, 197] on input "6k bao bì" at bounding box center [261, 197] width 92 height 16
click at [227, 198] on input "10k bao bì" at bounding box center [261, 197] width 92 height 16
click at [229, 197] on input "10k bao bì" at bounding box center [261, 197] width 92 height 16
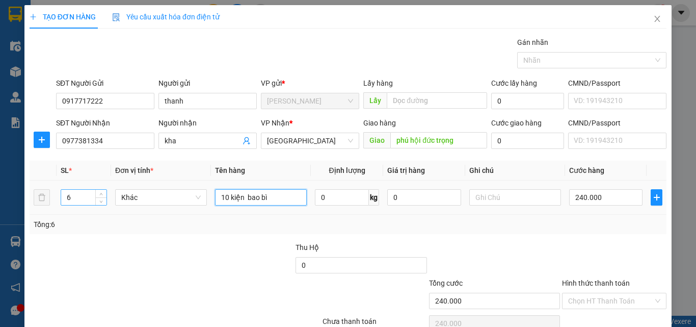
type input "10 kiện bao bì"
drag, startPoint x: 71, startPoint y: 194, endPoint x: 61, endPoint y: 196, distance: 9.8
click at [61, 196] on input "6" at bounding box center [83, 197] width 45 height 15
type input "10"
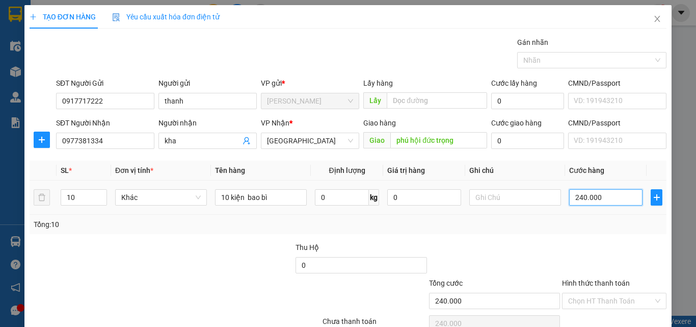
click at [588, 192] on input "240.000" at bounding box center [605, 197] width 73 height 16
type input "4"
type input "40"
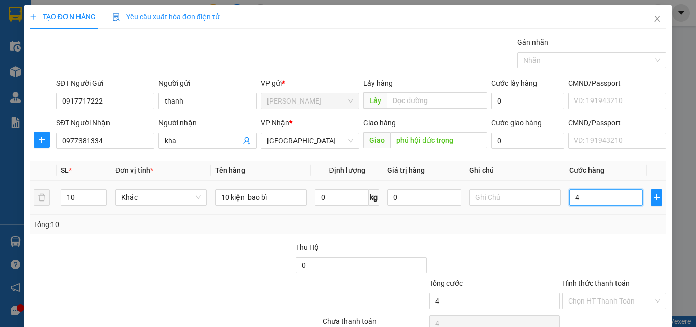
type input "40"
type input "400"
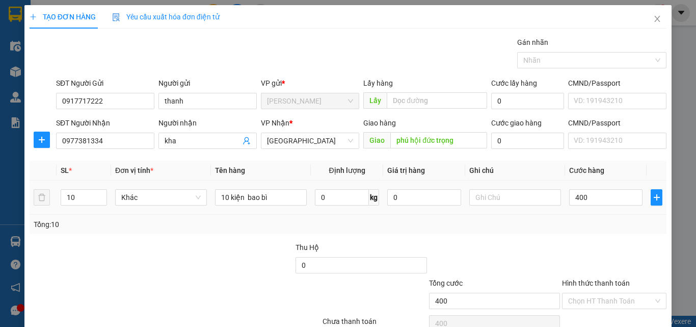
type input "400.000"
click at [573, 225] on div "Tổng: 10" at bounding box center [348, 224] width 629 height 11
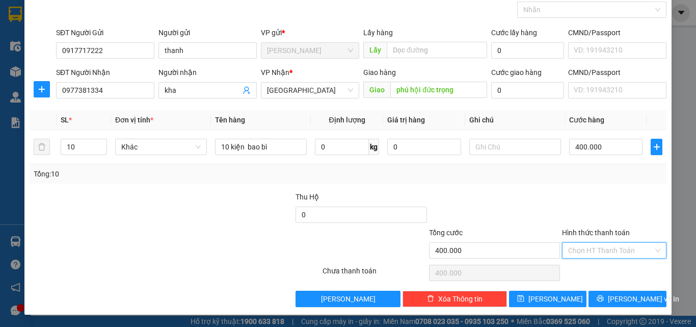
click at [593, 251] on input "Hình thức thanh toán" at bounding box center [610, 250] width 85 height 15
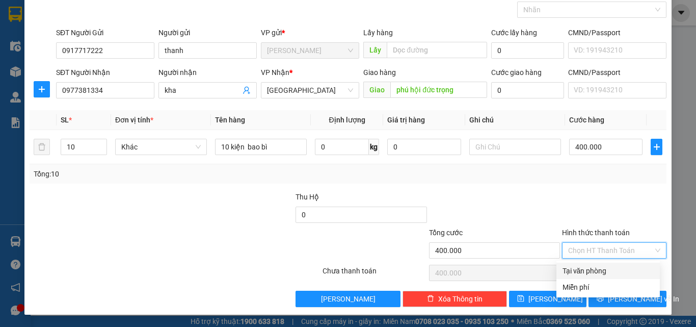
click at [592, 267] on div "Tại văn phòng" at bounding box center [608, 270] width 91 height 11
type input "0"
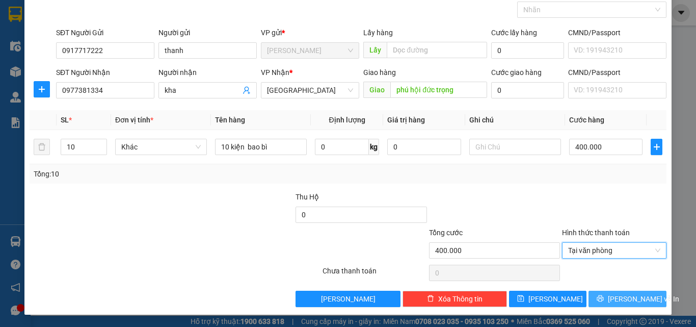
click at [616, 290] on button "[PERSON_NAME] và In" at bounding box center [628, 298] width 78 height 16
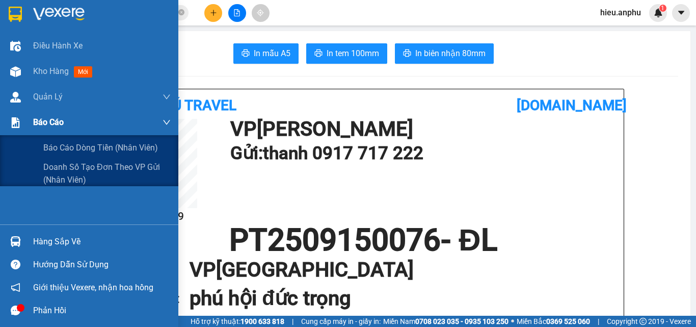
click at [46, 118] on span "Báo cáo" at bounding box center [48, 122] width 31 height 13
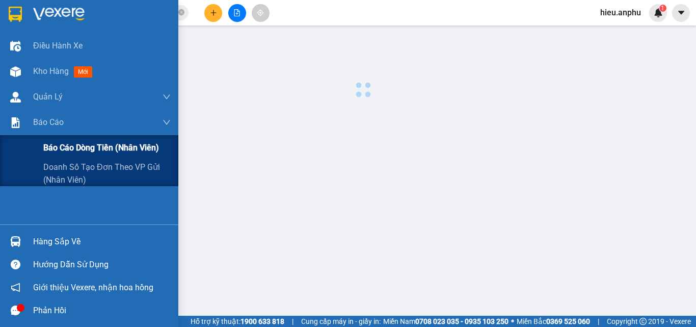
click at [59, 146] on span "Báo cáo dòng tiền (nhân viên)" at bounding box center [101, 147] width 116 height 13
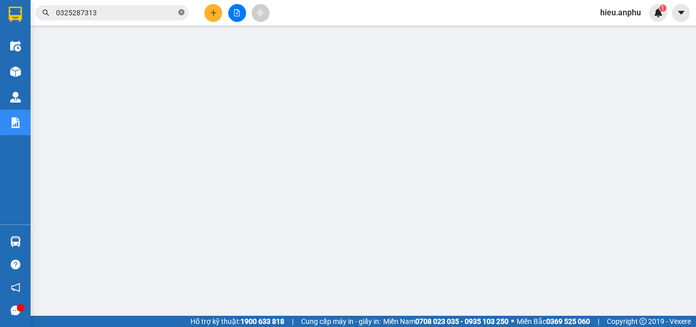
click at [179, 12] on icon "close-circle" at bounding box center [181, 12] width 6 height 6
click at [155, 13] on input "text" at bounding box center [116, 12] width 120 height 11
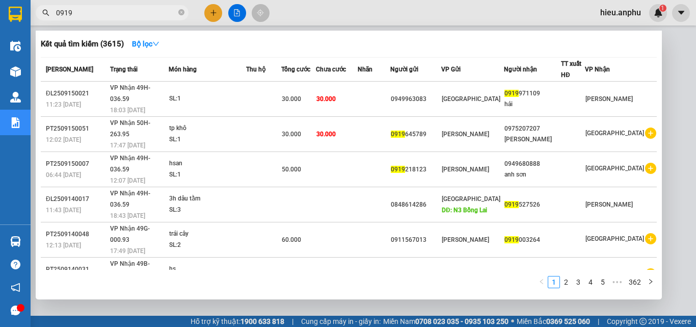
type input "0919"
